Goal: Task Accomplishment & Management: Use online tool/utility

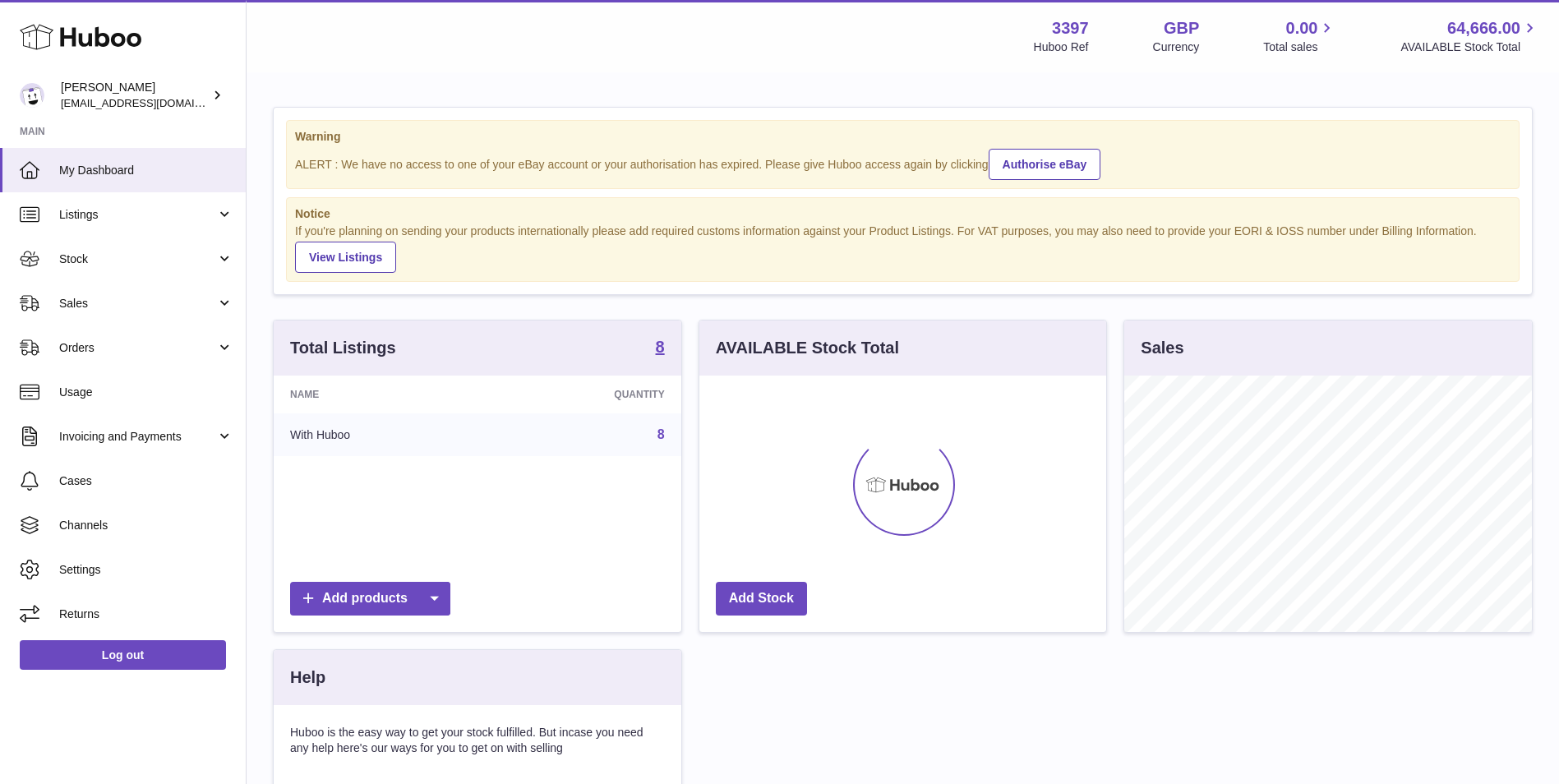
scroll to position [256, 407]
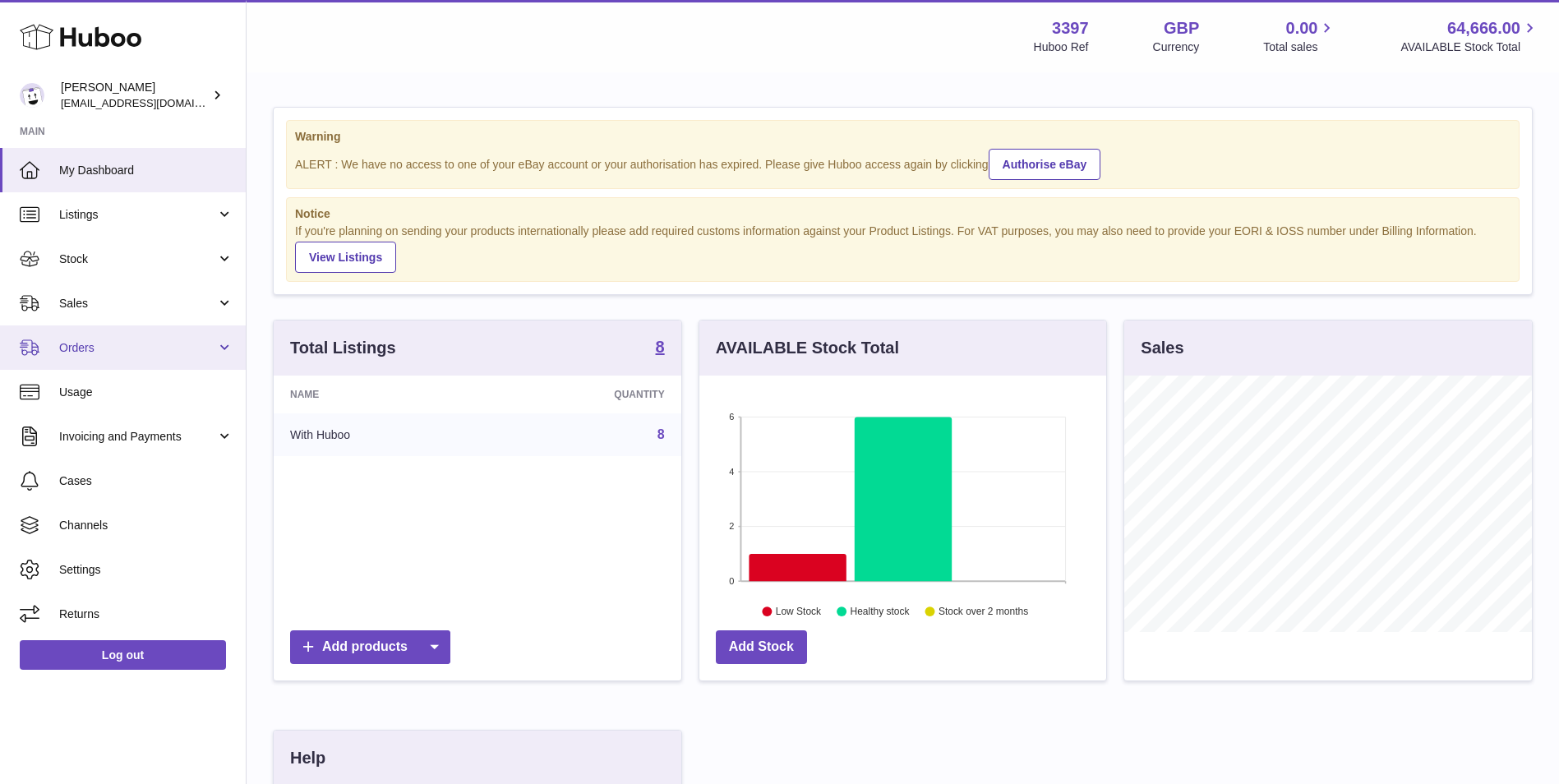
click at [73, 355] on link "Orders" at bounding box center [122, 348] width 246 height 44
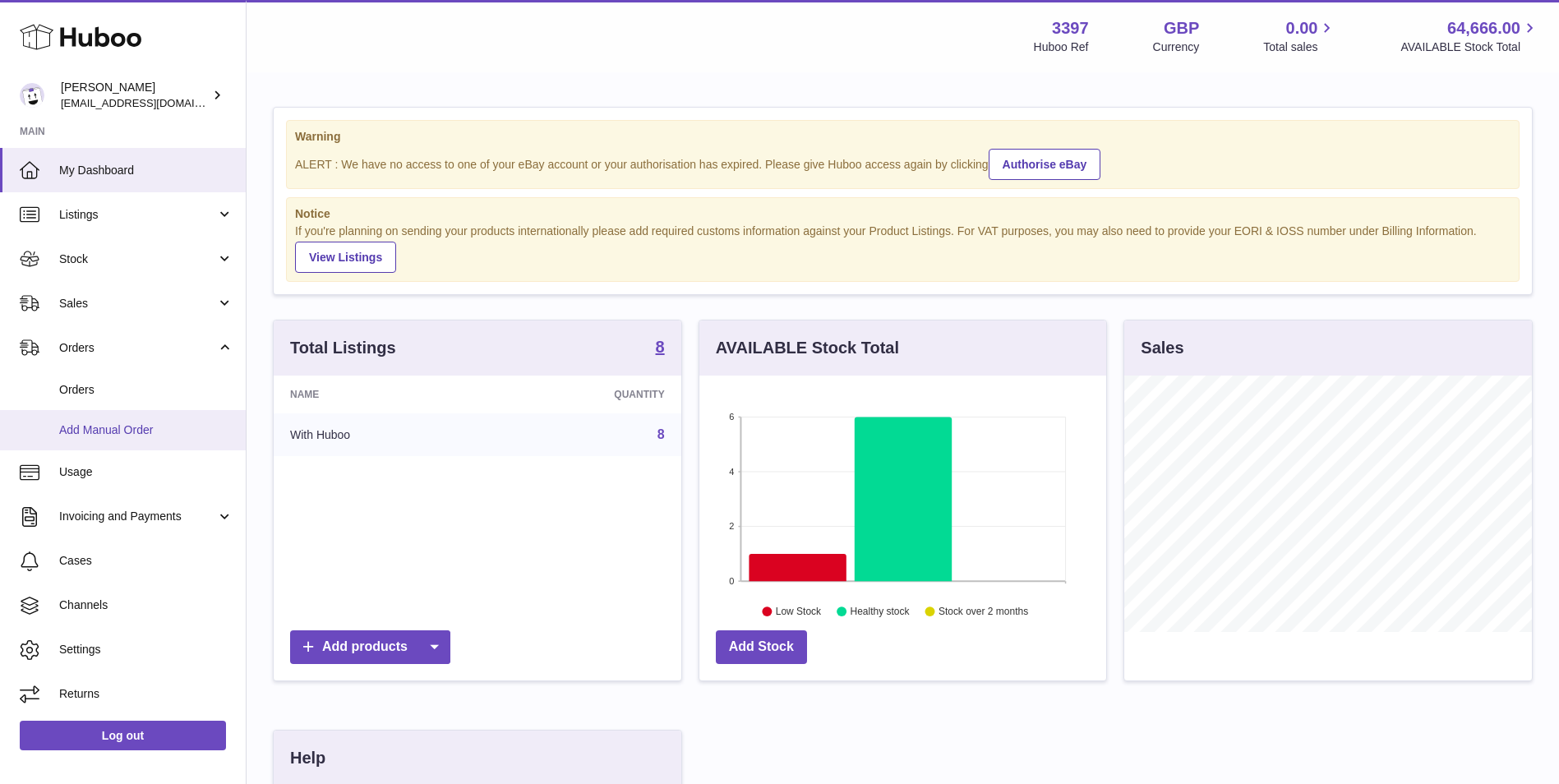
click at [86, 429] on span "Add Manual Order" at bounding box center [146, 430] width 174 height 16
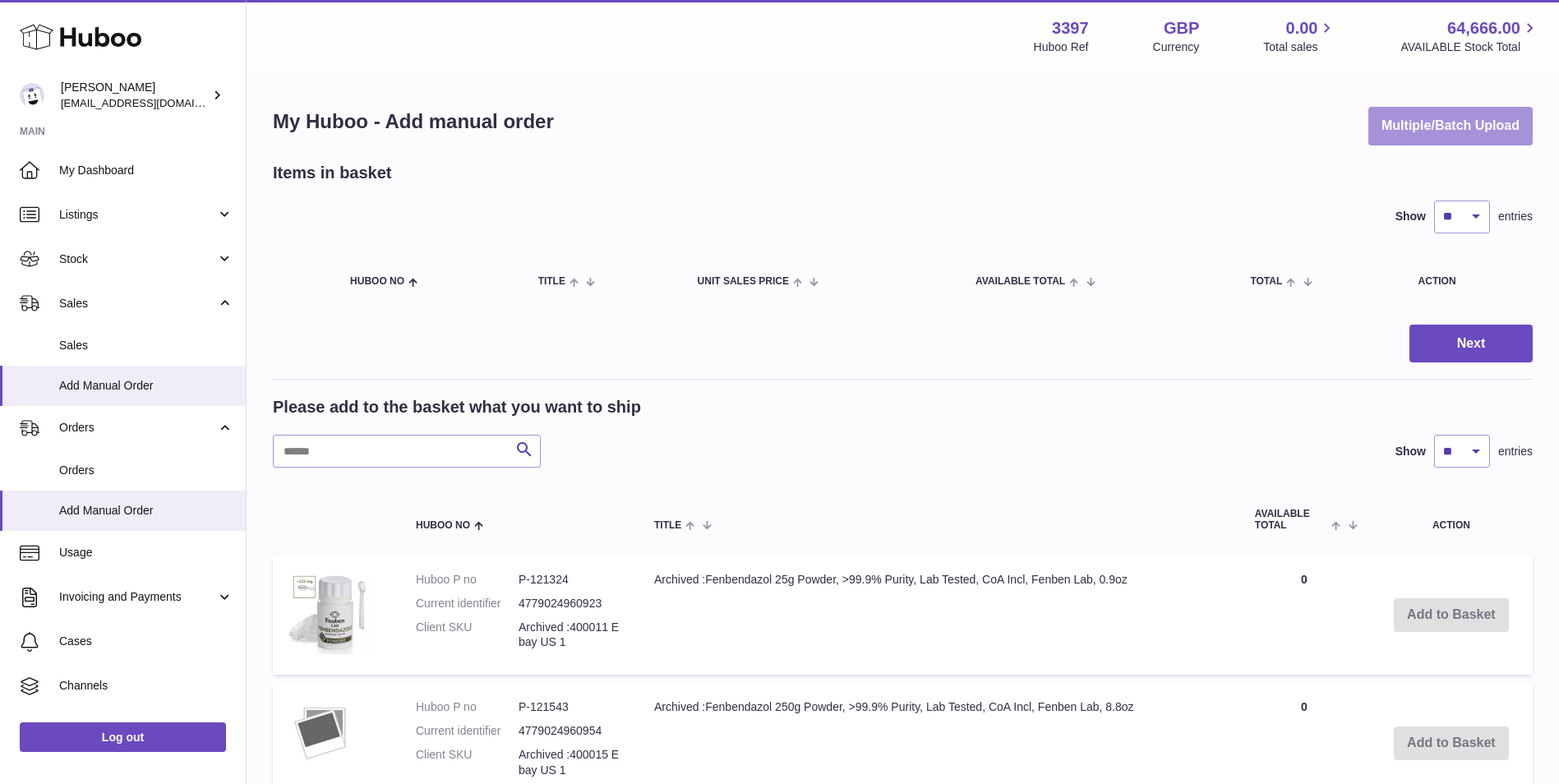
click at [1470, 135] on button "Multiple/Batch Upload" at bounding box center [1451, 126] width 165 height 39
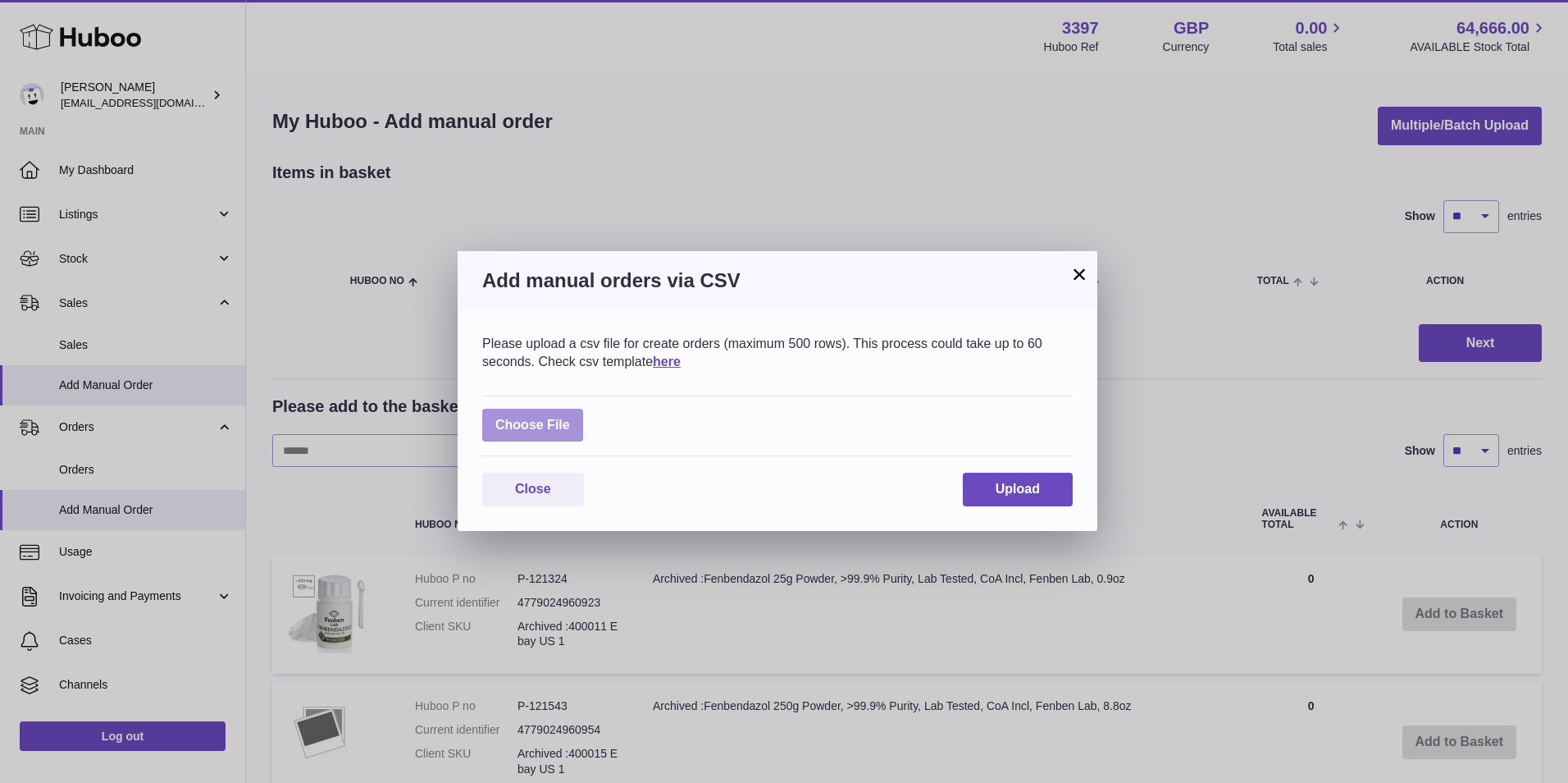
click at [502, 422] on label at bounding box center [532, 425] width 101 height 33
click at [570, 417] on input "file" at bounding box center [570, 417] width 1 height 1
type input "**********"
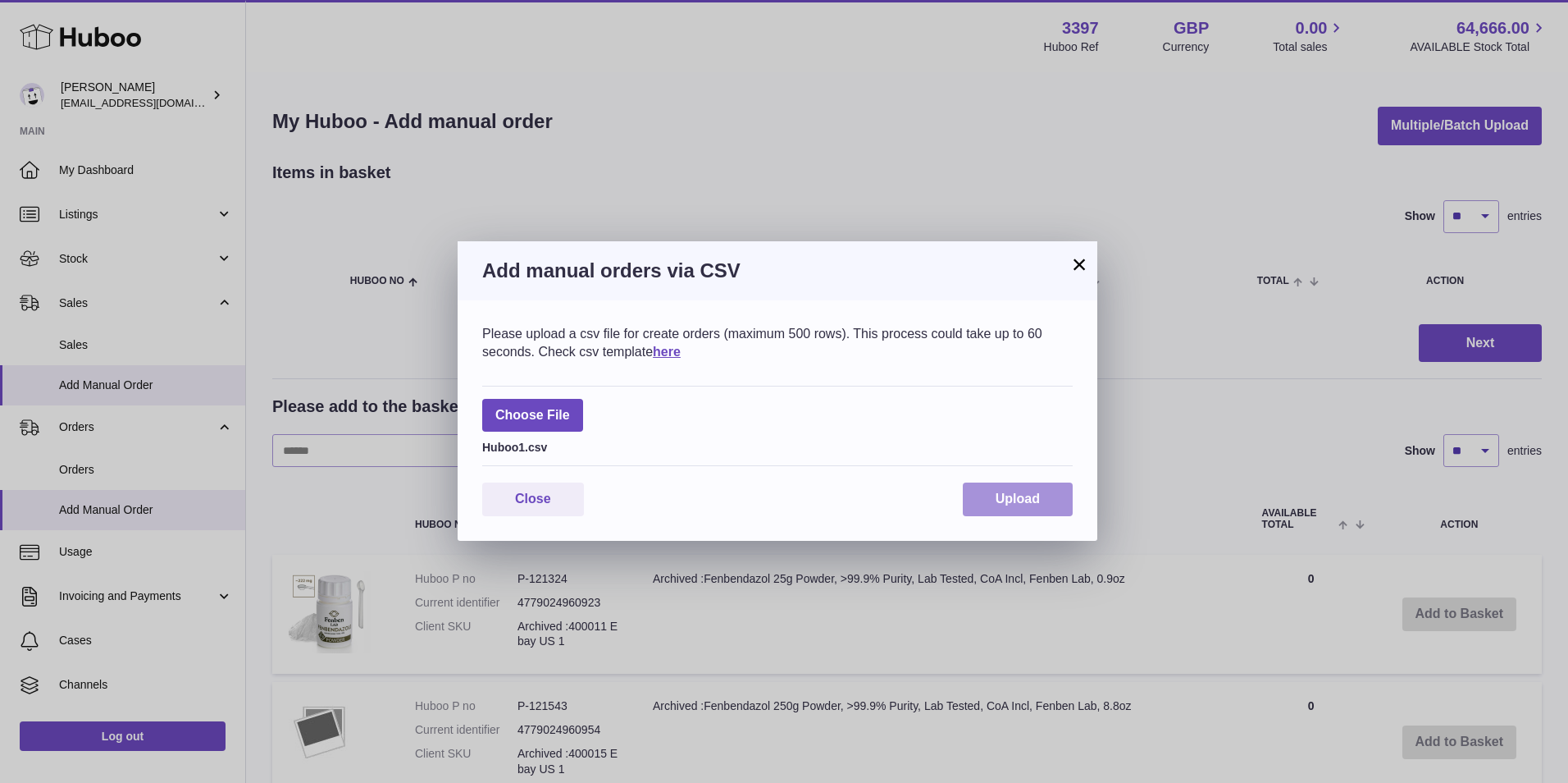
click at [1023, 496] on span "Upload" at bounding box center [1018, 498] width 44 height 14
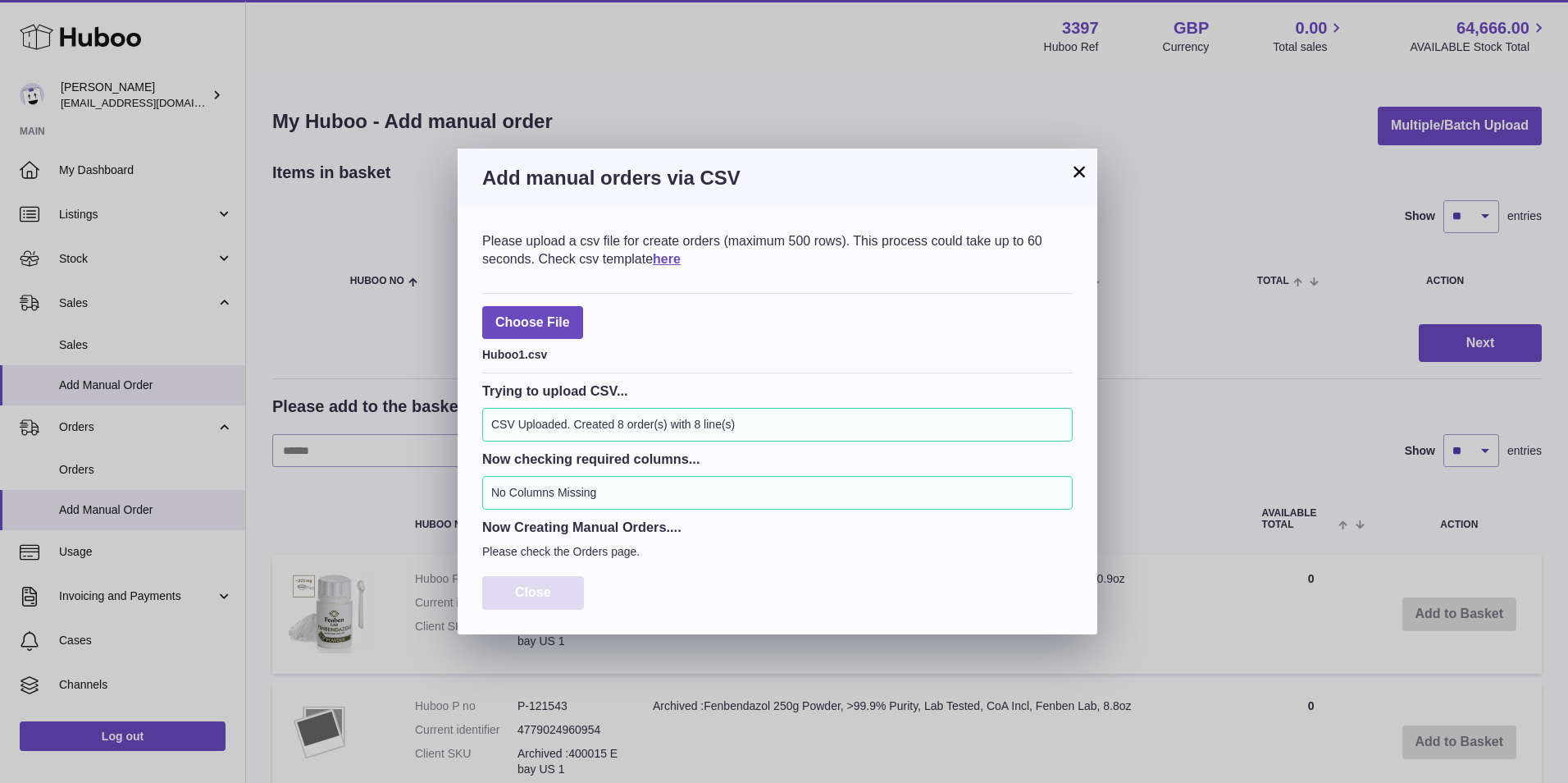
click at [517, 590] on span "Close" at bounding box center [532, 592] width 36 height 14
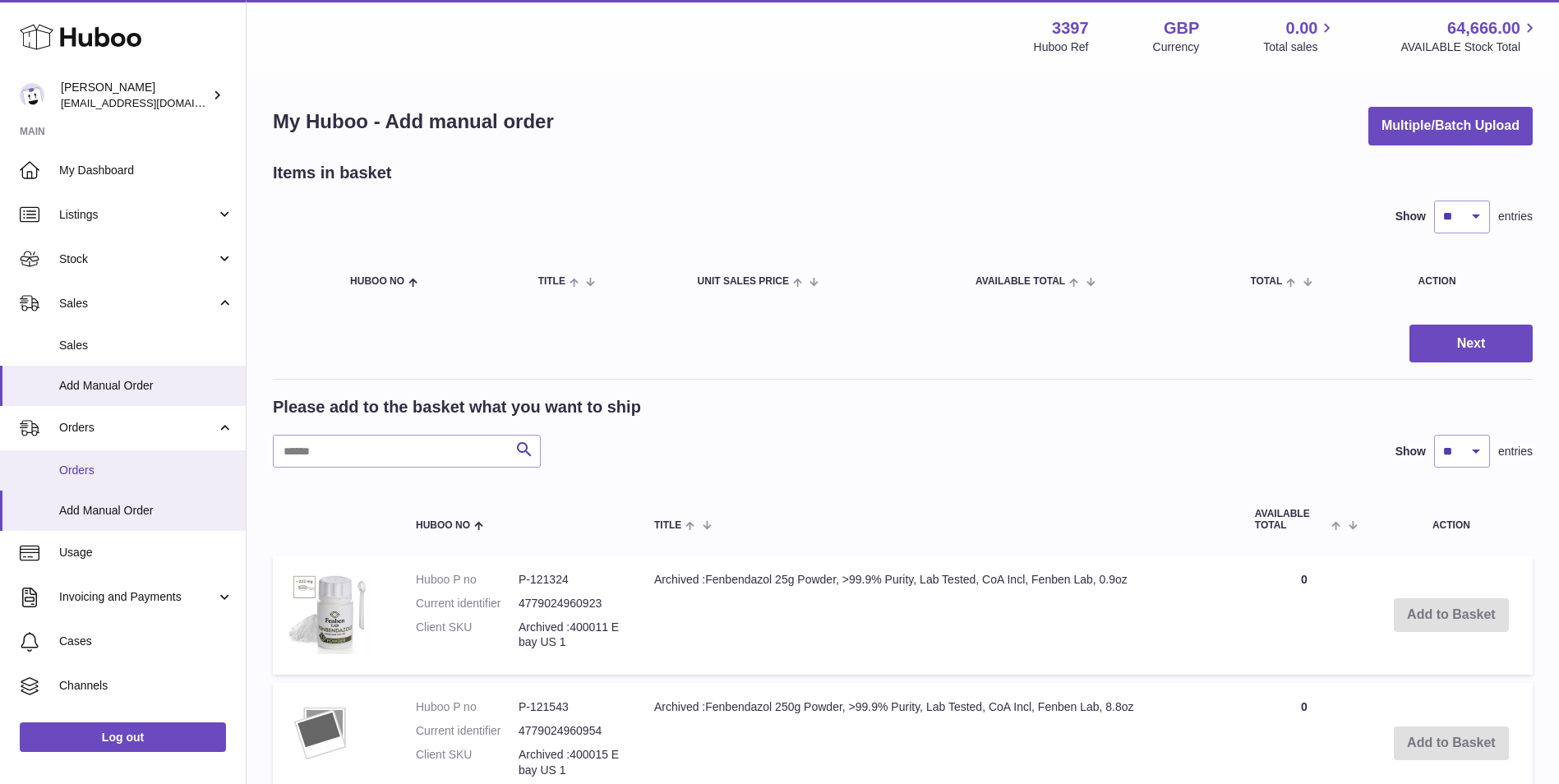
click at [71, 463] on span "Orders" at bounding box center [146, 471] width 174 height 16
